Goal: Task Accomplishment & Management: Manage account settings

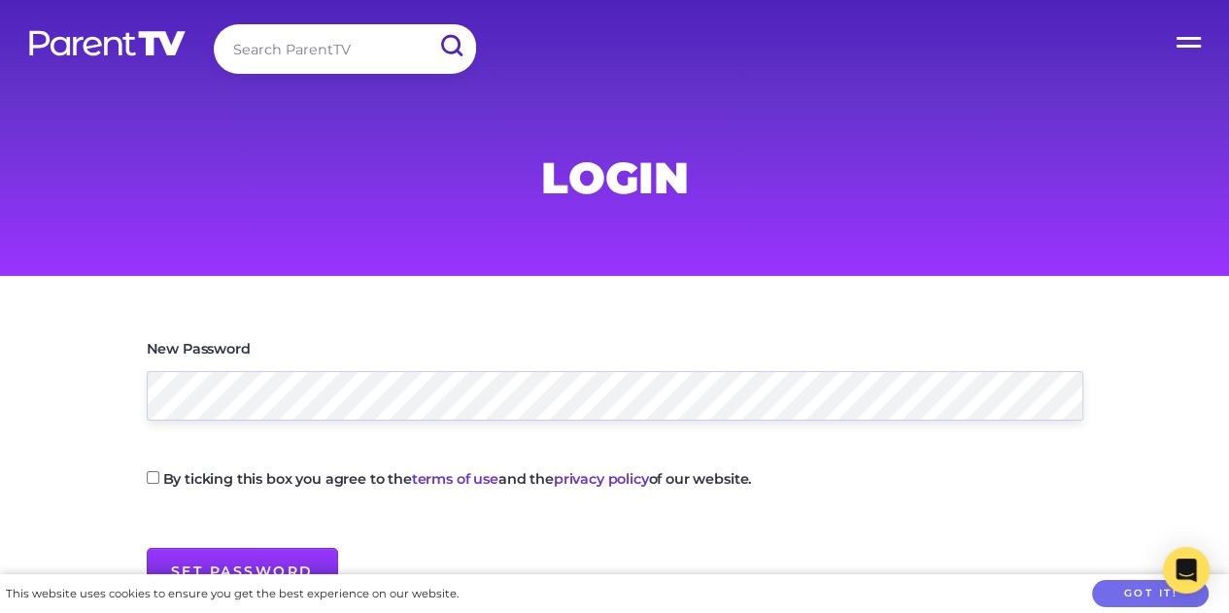
click at [153, 481] on input "By ticking this box you agree to the terms of use and the privacy policy of our…" at bounding box center [153, 477] width 13 height 13
checkbox input "true"
click at [289, 561] on input "Set Password" at bounding box center [242, 571] width 191 height 47
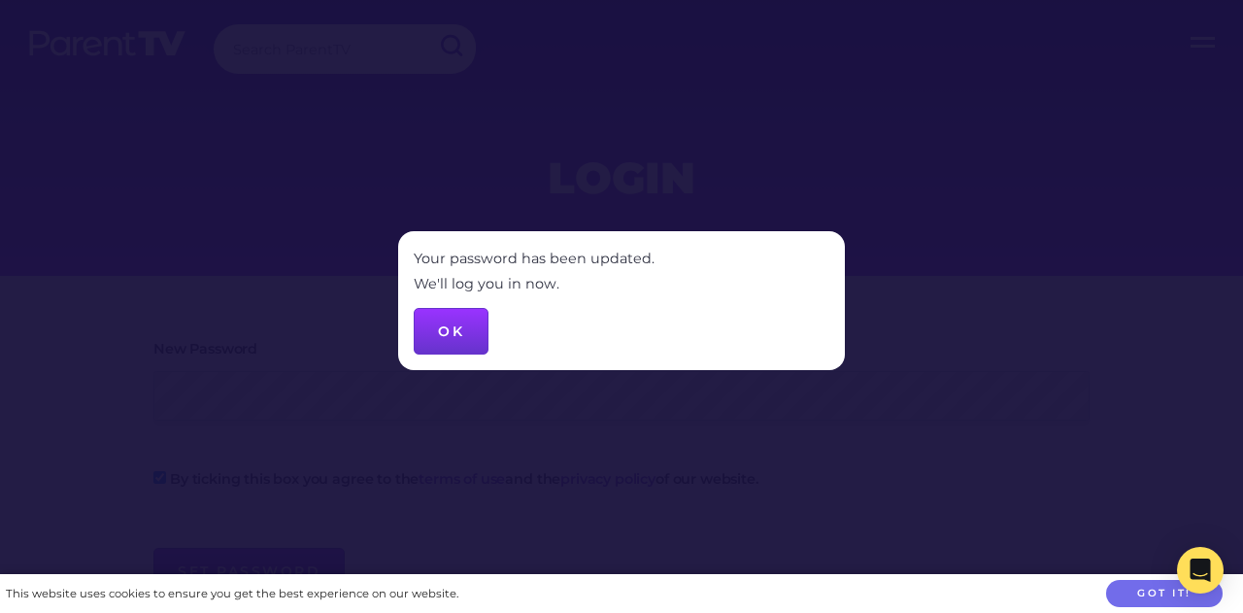
click at [462, 338] on button "OK" at bounding box center [451, 331] width 75 height 47
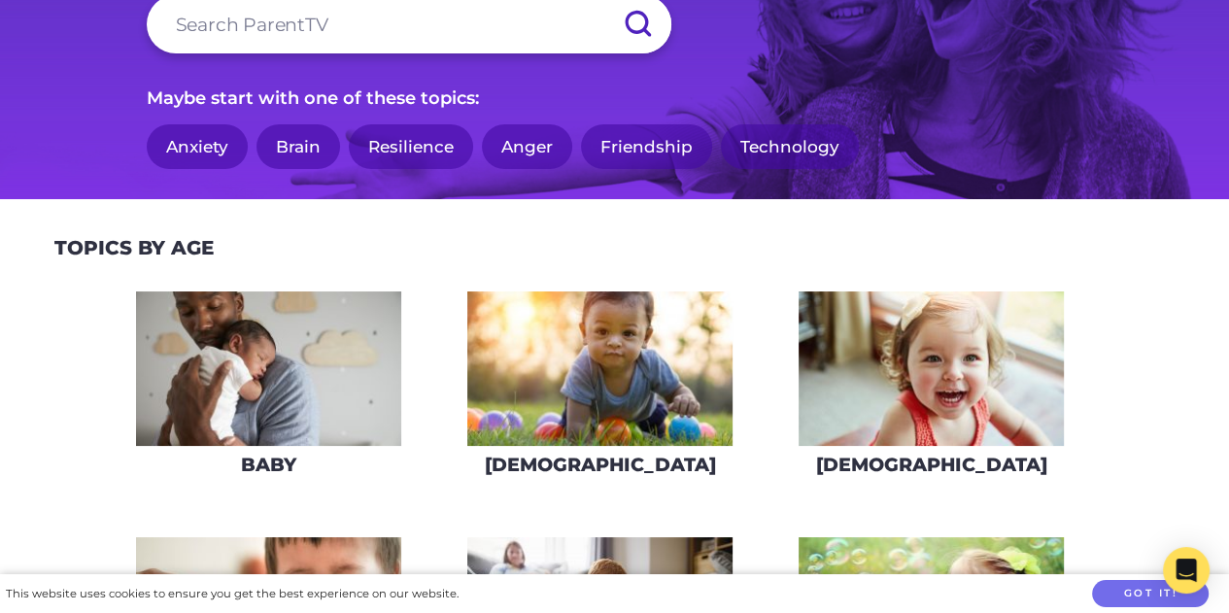
scroll to position [198, 0]
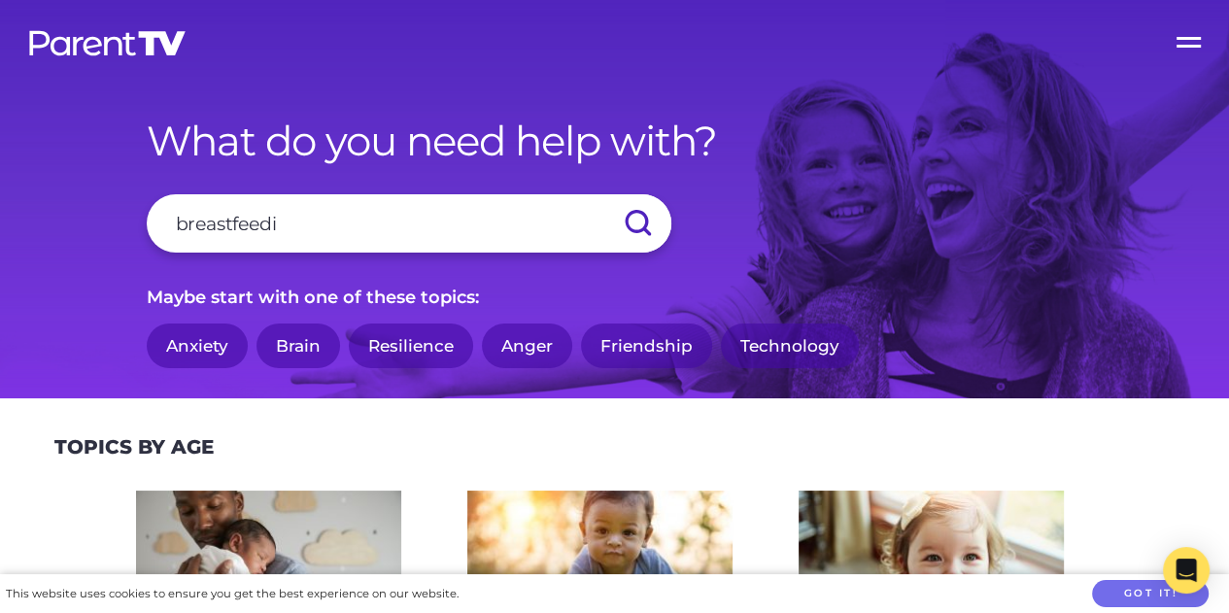
type input "breastfeedin"
